Goal: Information Seeking & Learning: Learn about a topic

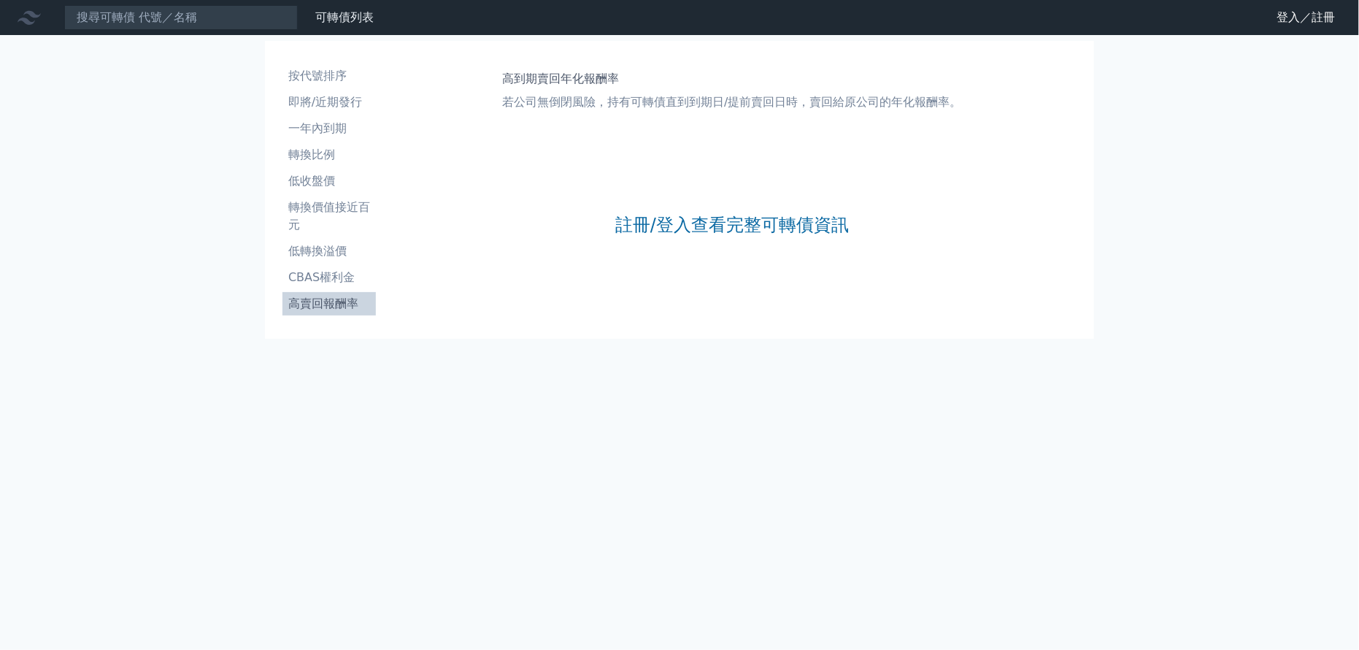
click at [685, 236] on div "註冊/登入查看完整可轉債資訊" at bounding box center [732, 224] width 234 height 193
click at [681, 235] on div "註冊/登入查看完整可轉債資訊" at bounding box center [732, 224] width 234 height 193
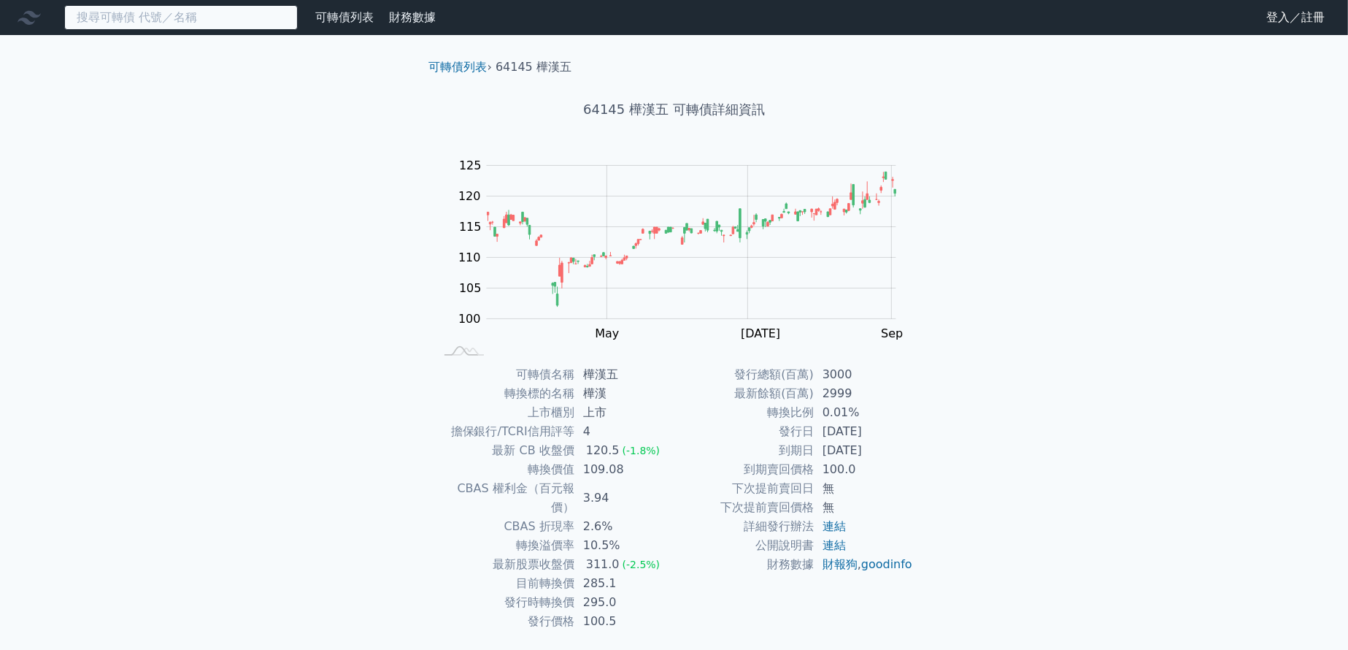
click at [103, 24] on input at bounding box center [181, 17] width 234 height 25
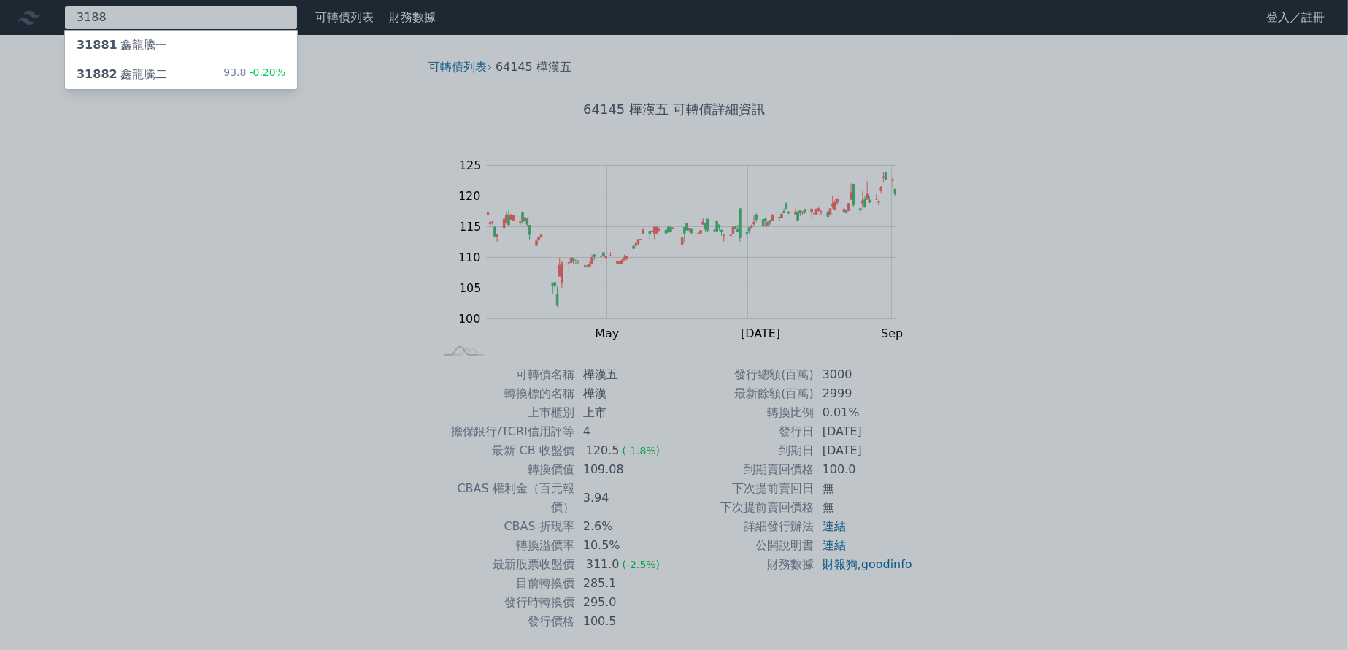
type input "3188"
click at [139, 83] on div "31882 鑫龍騰二 93.8 -0.20%" at bounding box center [181, 74] width 232 height 29
